Goal: Information Seeking & Learning: Learn about a topic

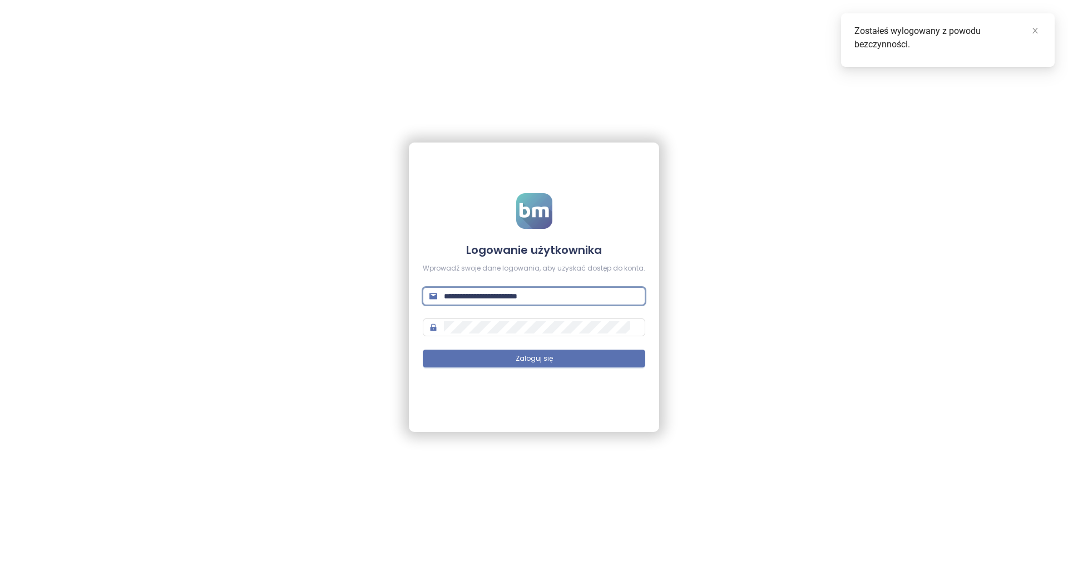
click at [581, 300] on input "**********" at bounding box center [541, 296] width 195 height 12
paste input "text"
type input "**********"
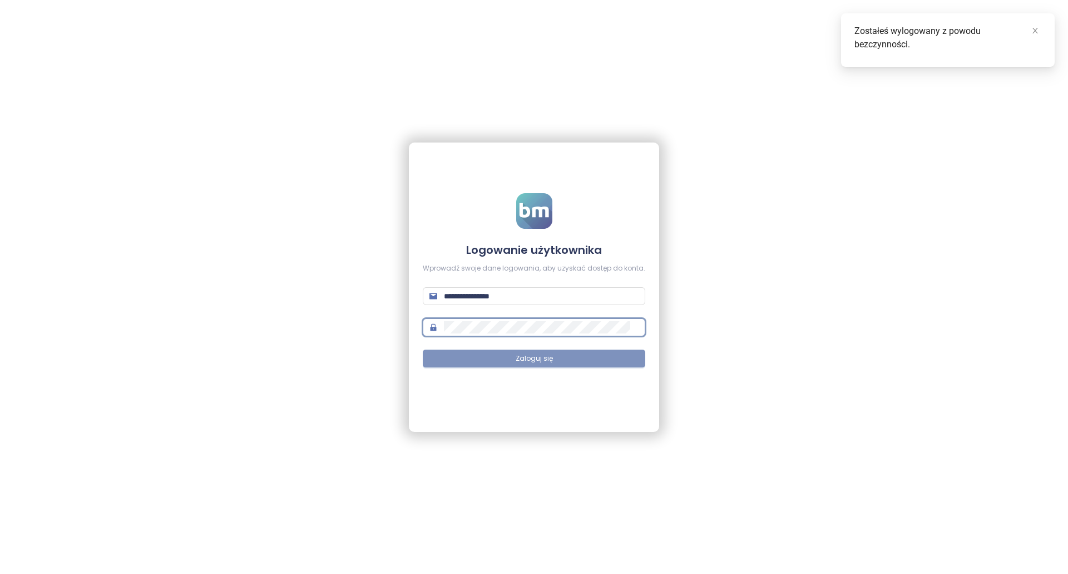
click at [510, 356] on button "Zaloguj się" at bounding box center [534, 358] width 223 height 18
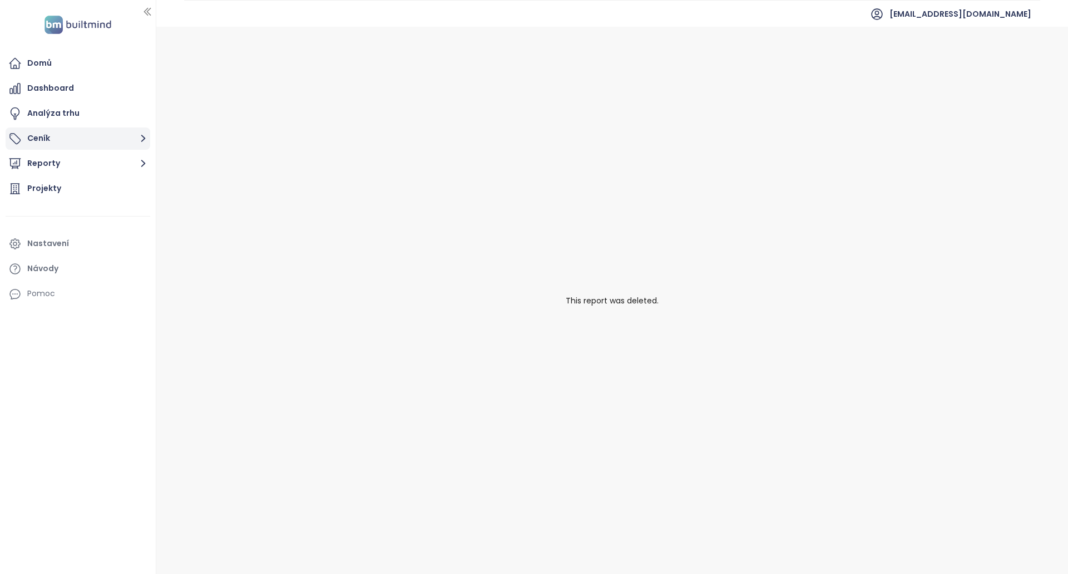
click at [103, 141] on button "Ceník" at bounding box center [78, 138] width 145 height 22
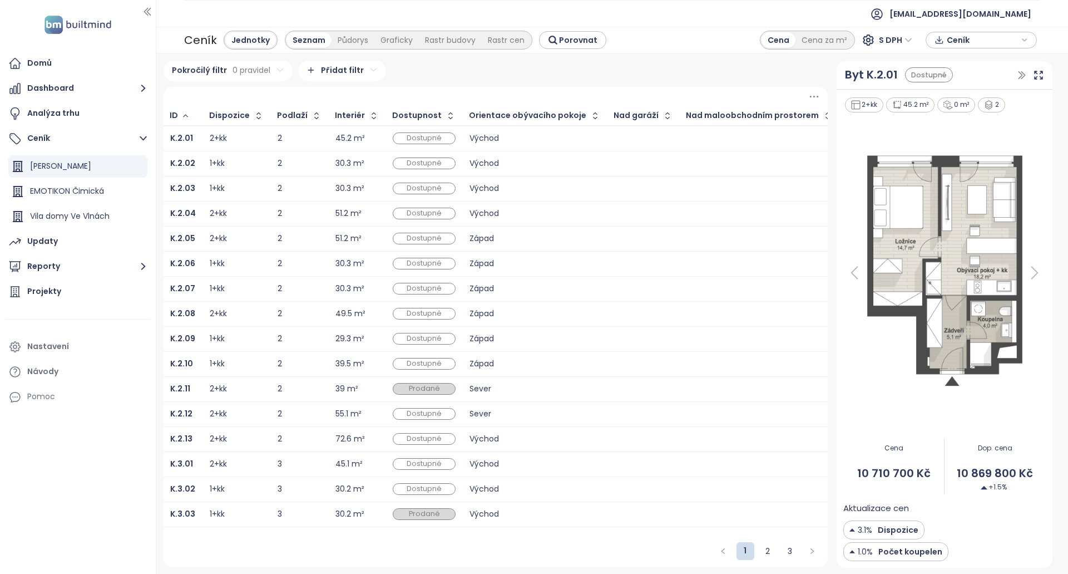
click at [519, 137] on div "Východ" at bounding box center [535, 138] width 131 height 7
click at [182, 138] on b "K.2.01" at bounding box center [181, 137] width 23 height 11
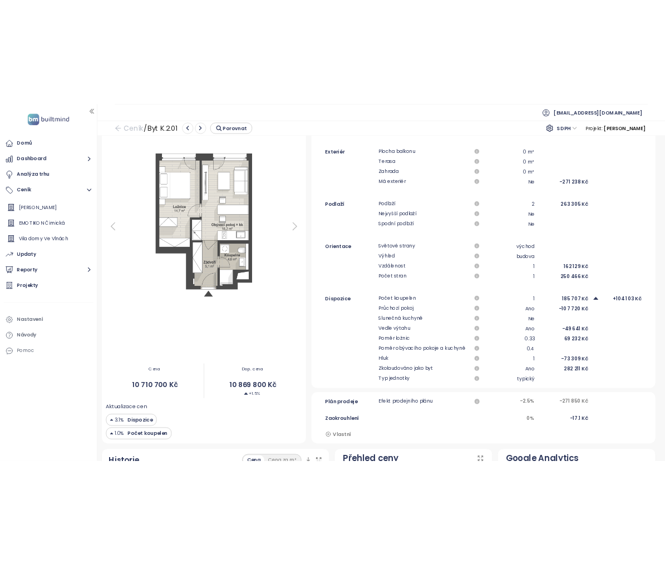
scroll to position [74, 0]
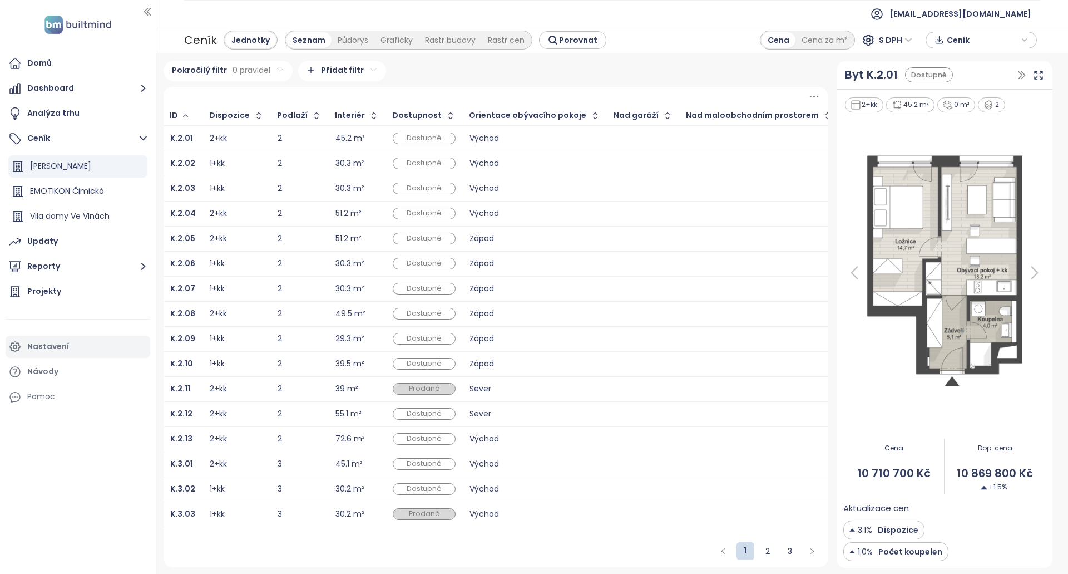
click at [78, 343] on div "Nastavení" at bounding box center [78, 346] width 145 height 22
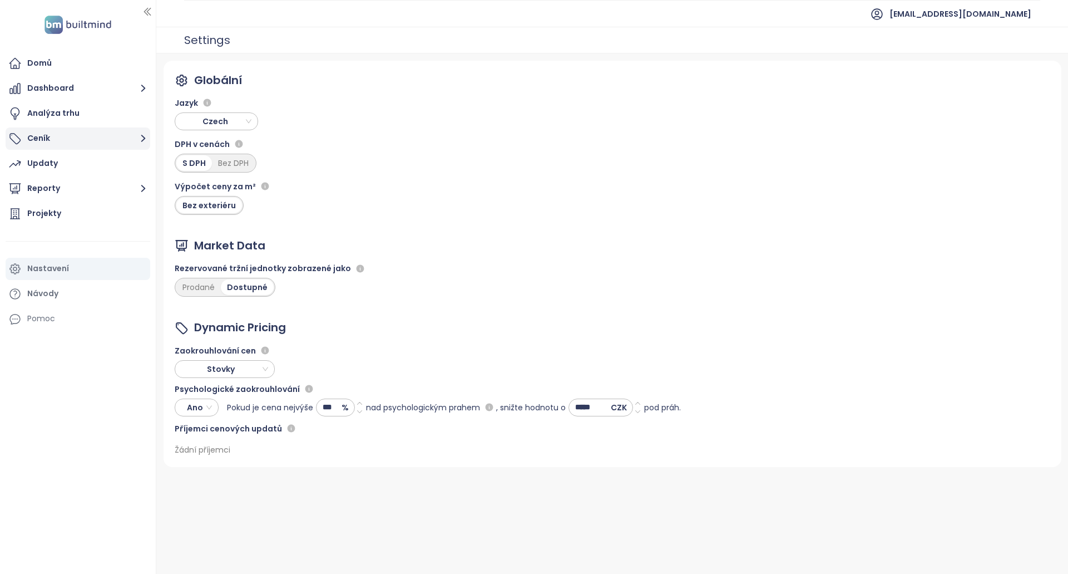
click at [62, 144] on button "Ceník" at bounding box center [78, 138] width 145 height 22
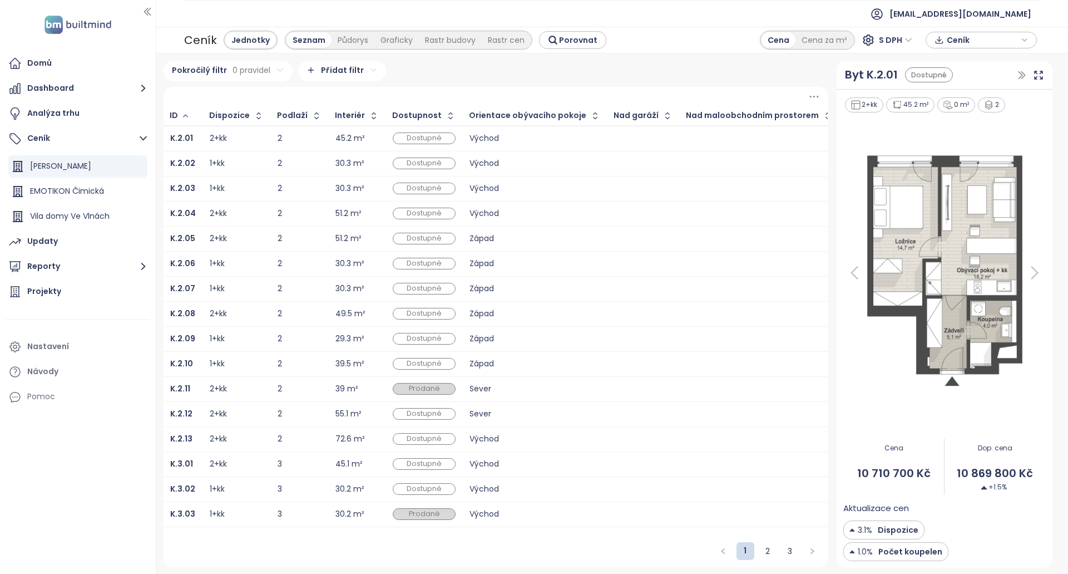
click at [483, 149] on td "Východ" at bounding box center [535, 139] width 145 height 26
click at [487, 141] on div "Východ" at bounding box center [535, 138] width 131 height 7
